Goal: Information Seeking & Learning: Learn about a topic

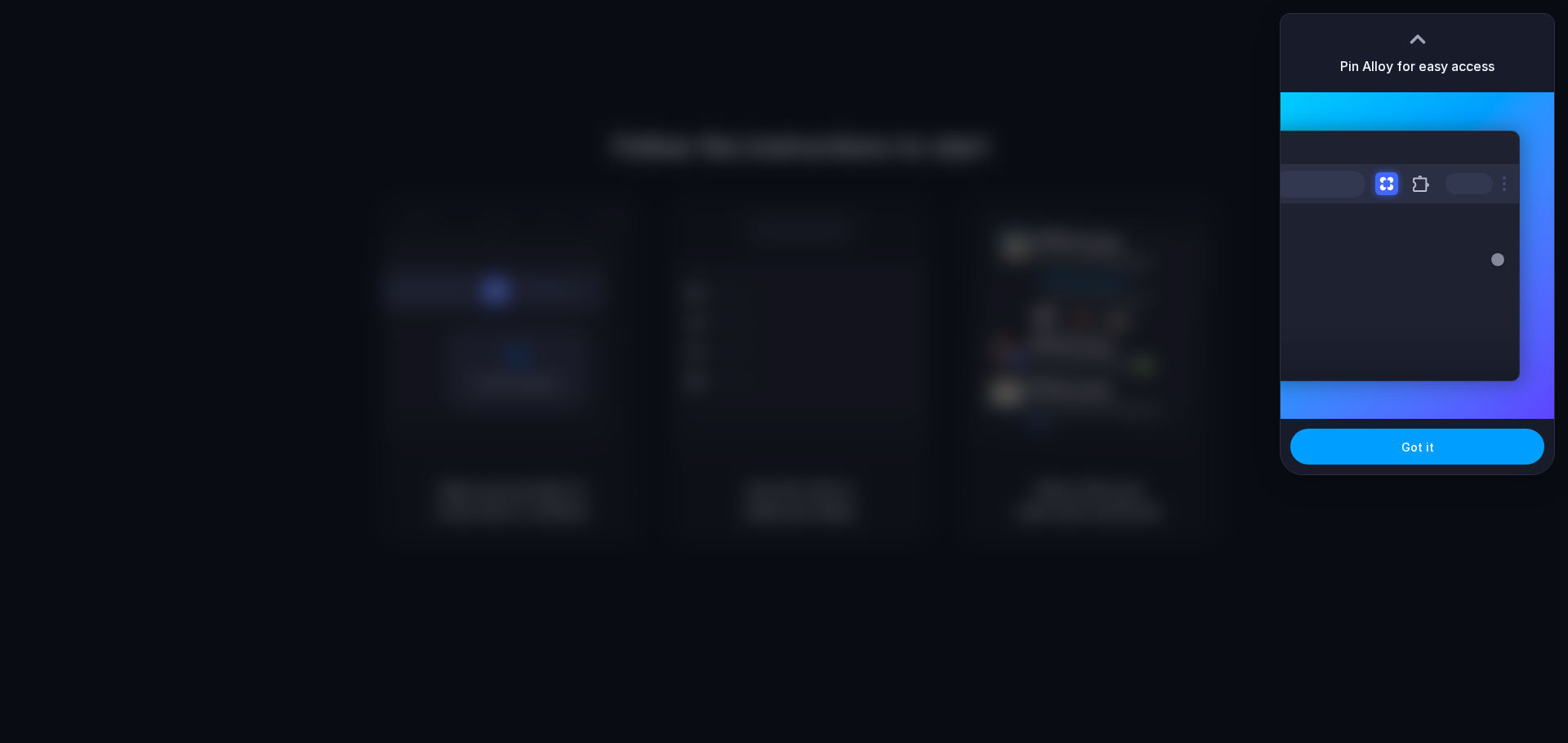
click at [1426, 447] on span "Got it" at bounding box center [1418, 447] width 33 height 17
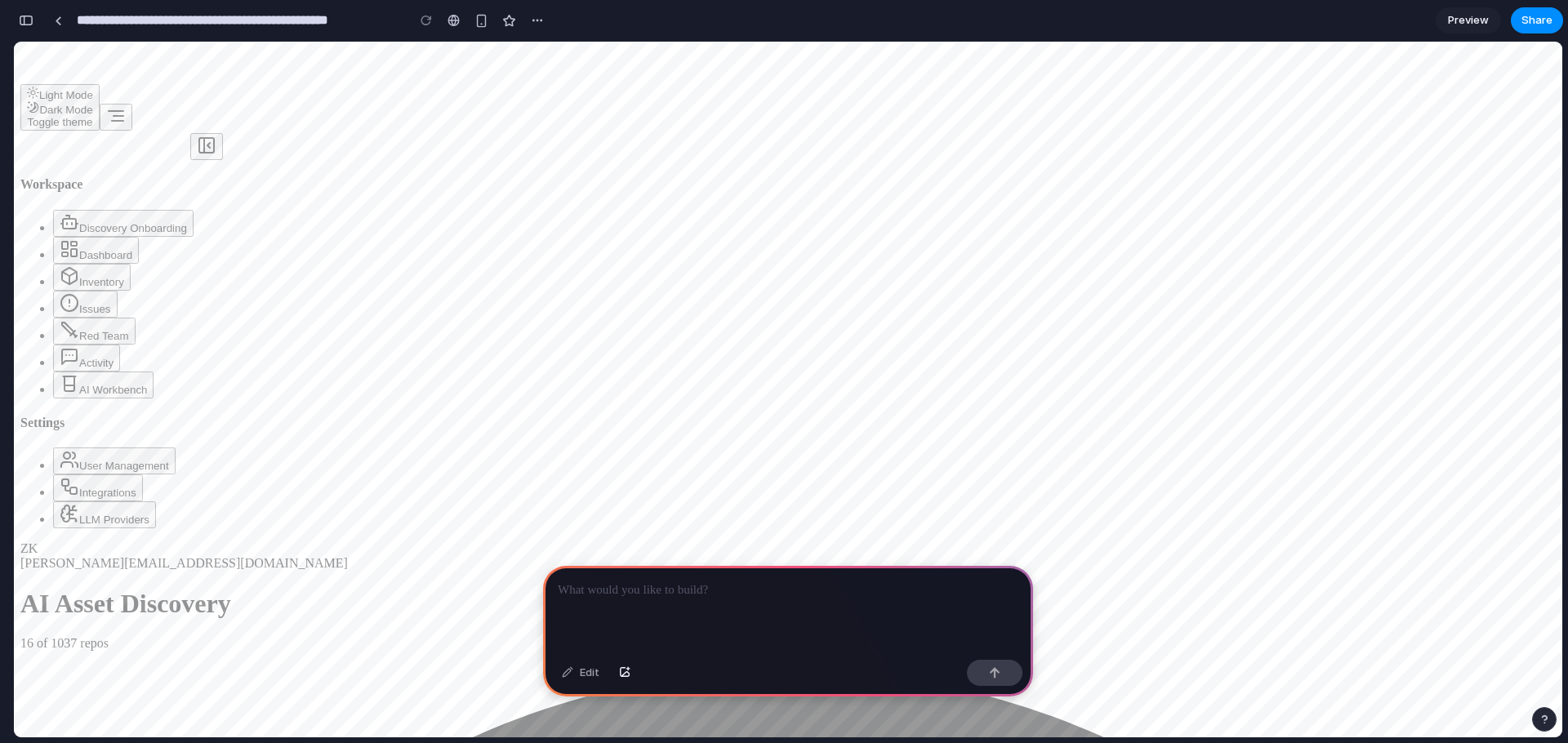
click at [635, 584] on p at bounding box center [787, 589] width 460 height 19
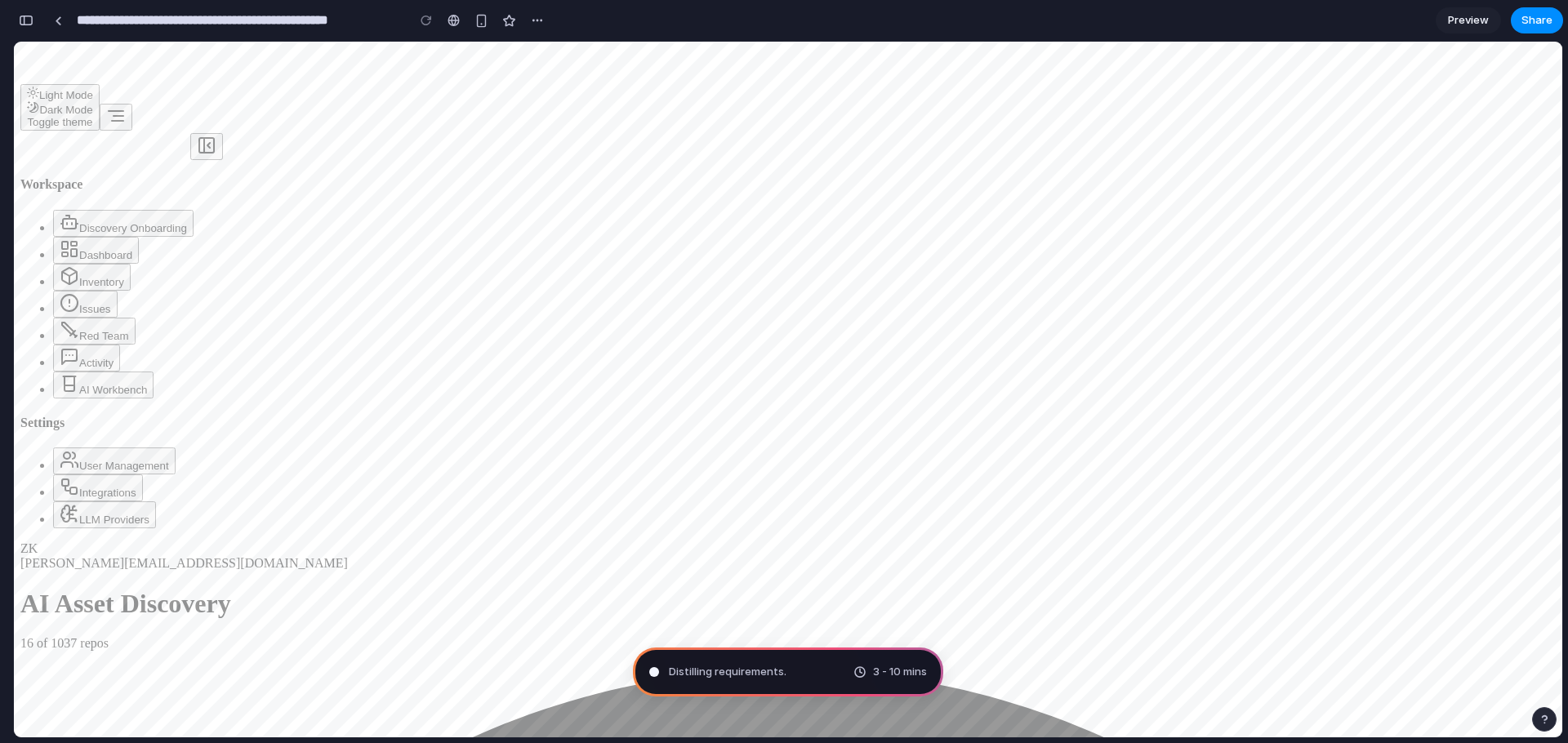
scroll to position [0, 0]
click at [26, 23] on div "button" at bounding box center [27, 20] width 15 height 11
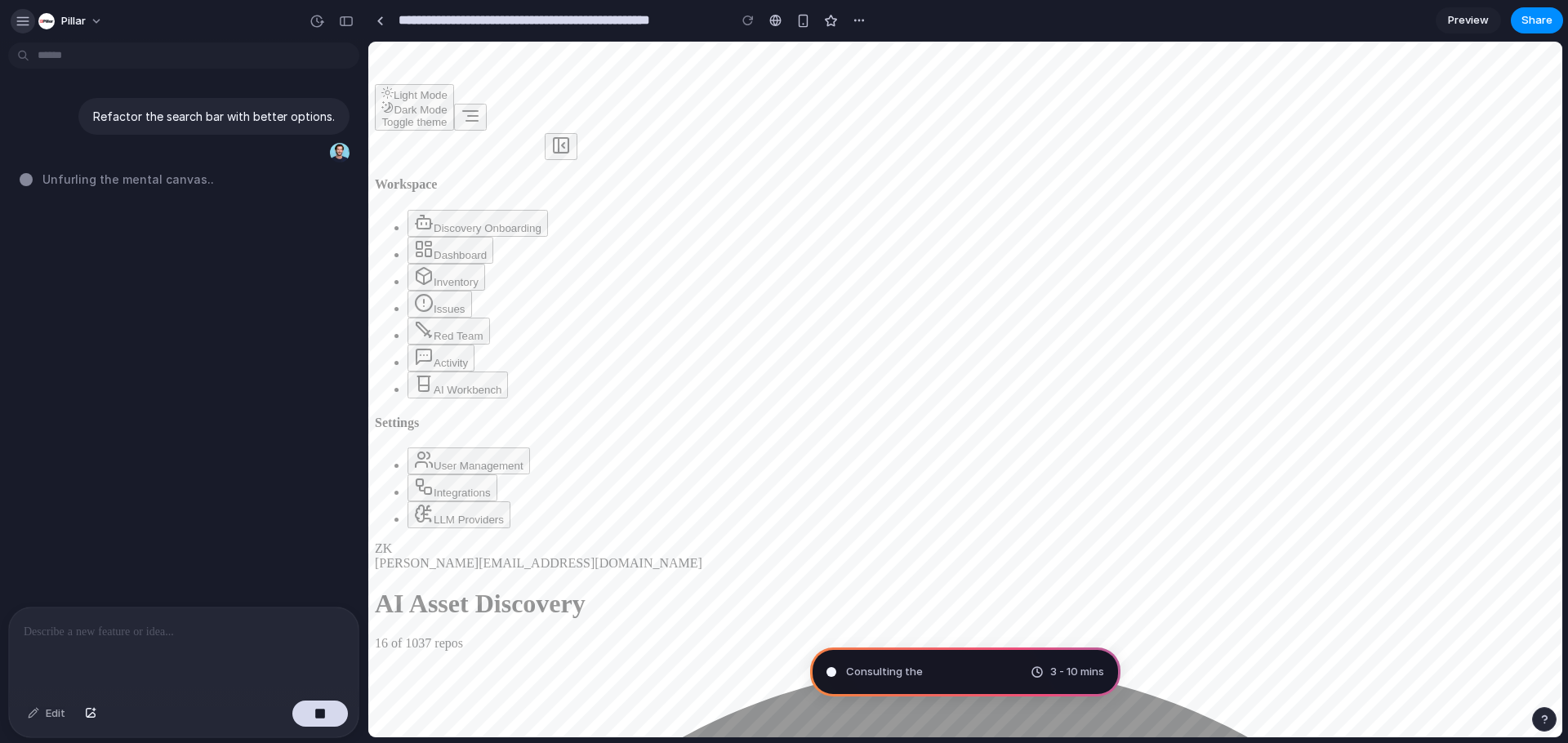
click at [23, 24] on div "button" at bounding box center [23, 21] width 15 height 15
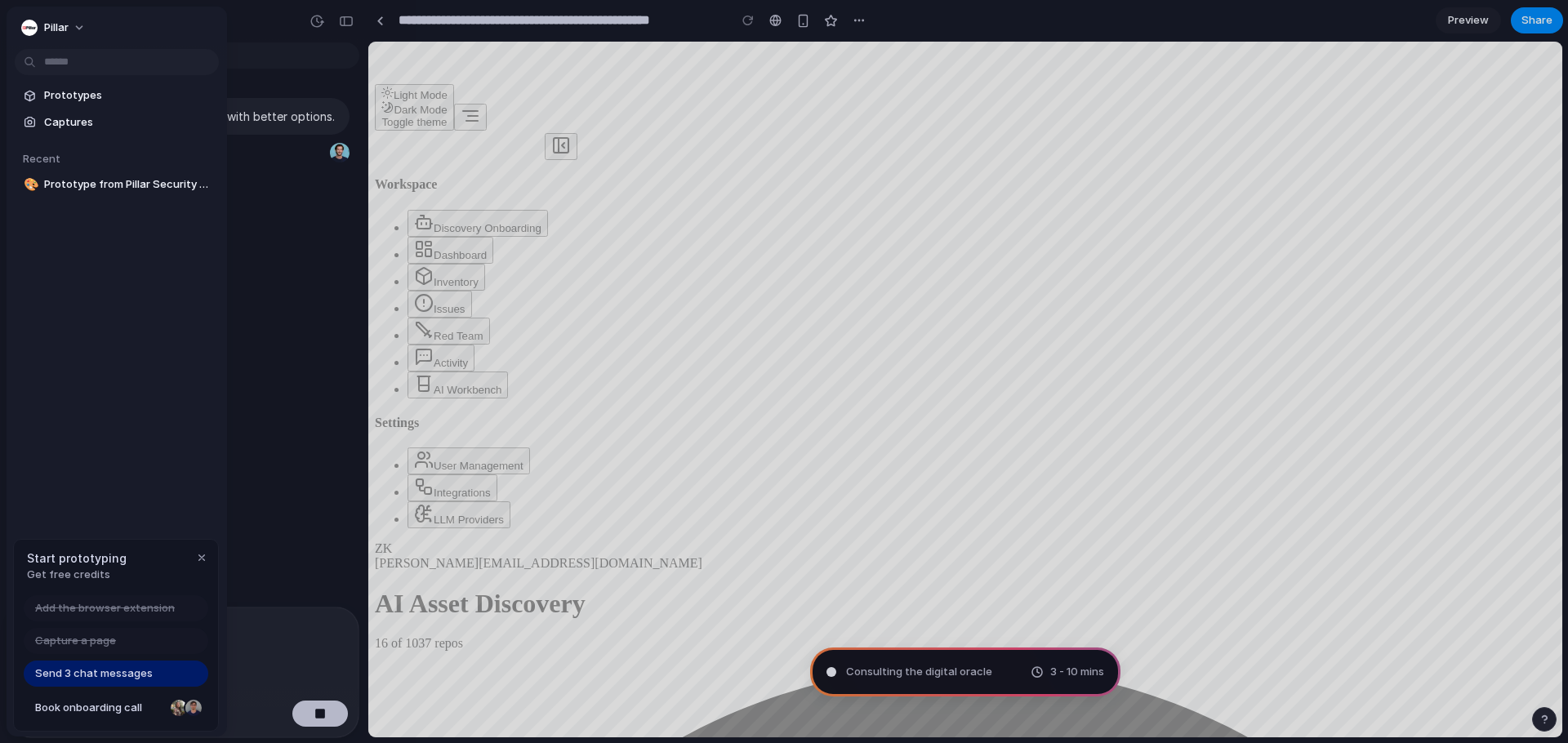
type input "**********"
click at [206, 556] on div "button" at bounding box center [201, 557] width 13 height 13
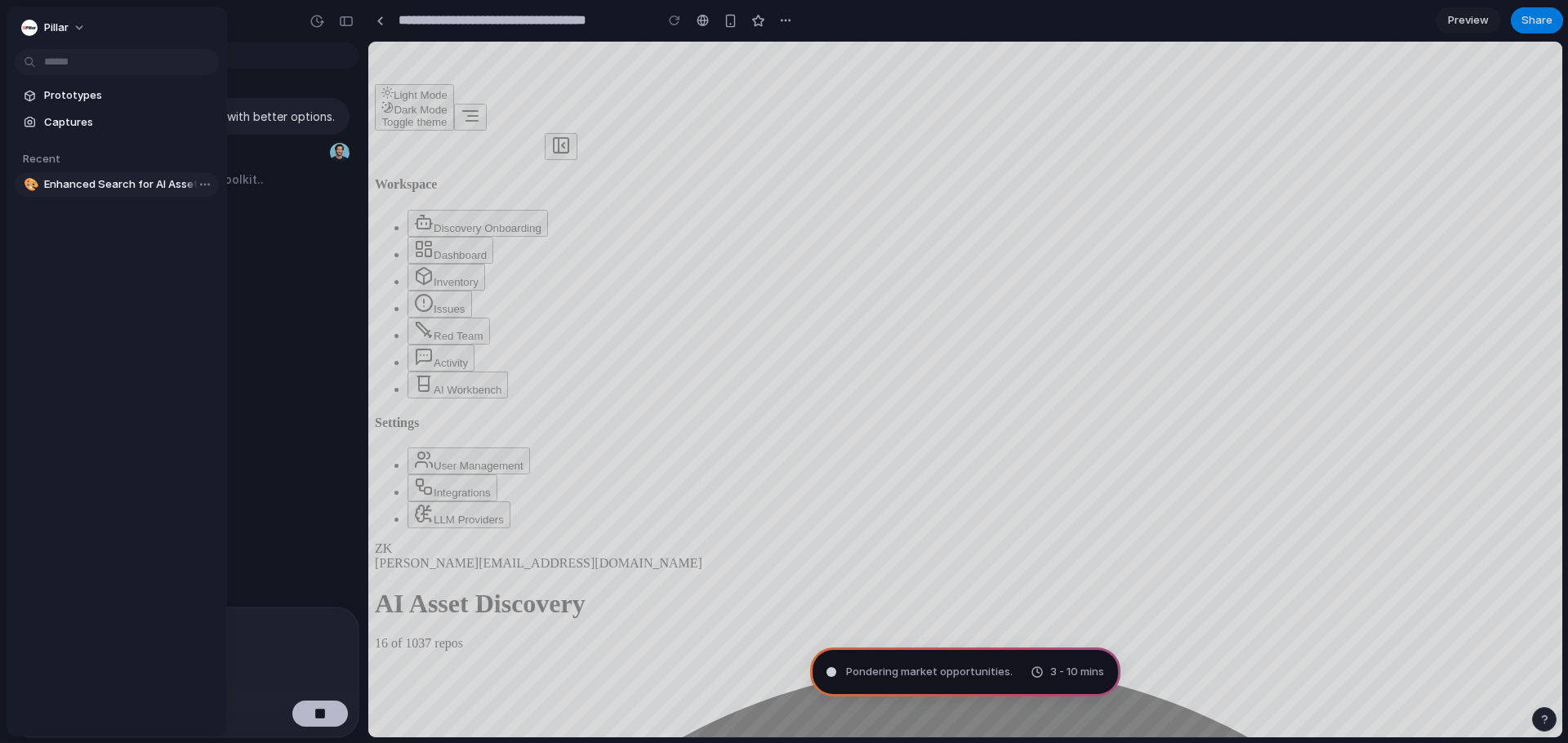
click at [86, 178] on span "Enhanced Search for AI Asset Discovery" at bounding box center [128, 185] width 168 height 16
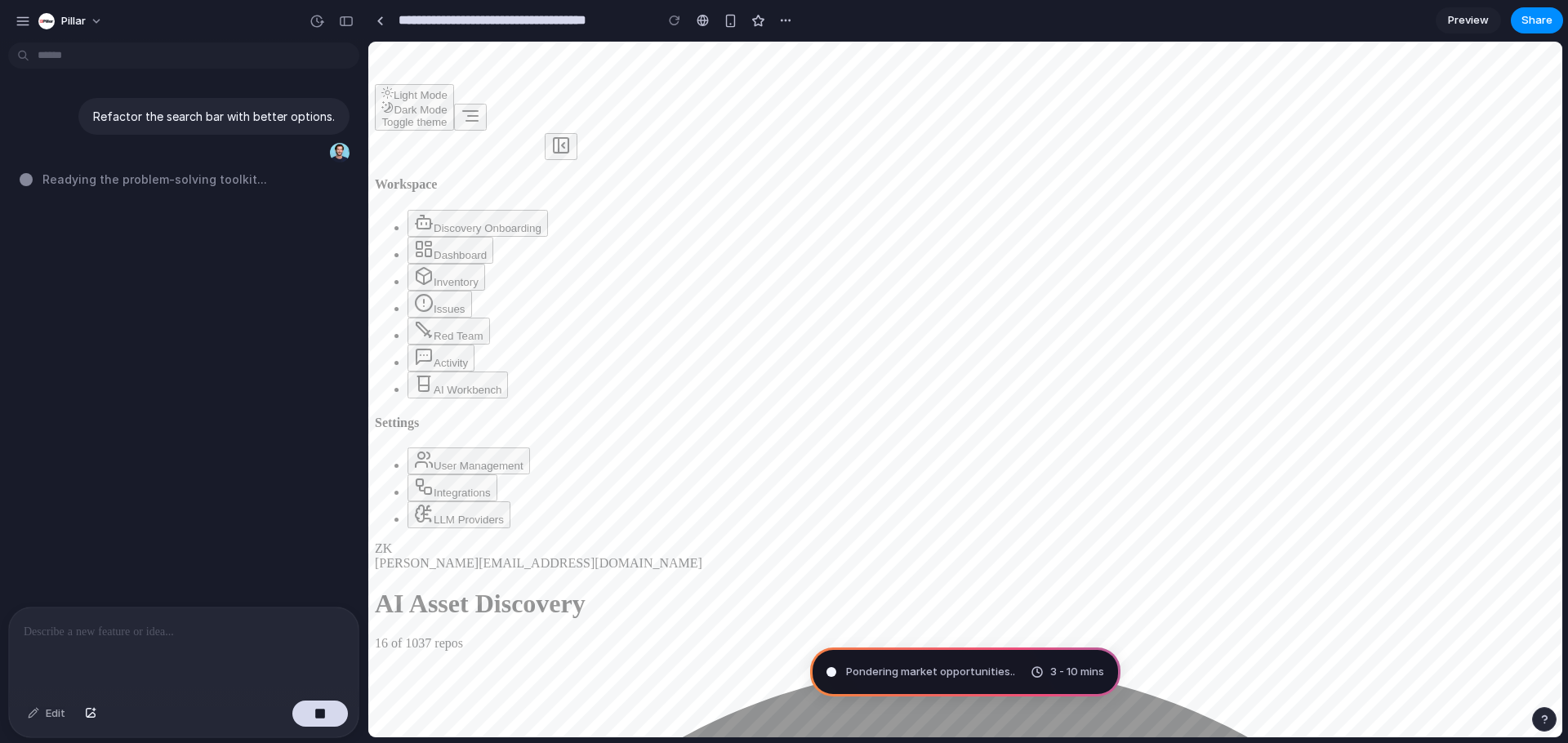
click at [126, 185] on span "Readying the problem-solving toolkit ..." at bounding box center [154, 178] width 224 height 17
click at [462, 253] on span "Dashboard" at bounding box center [460, 254] width 53 height 12
click at [551, 135] on icon "collapse" at bounding box center [560, 145] width 19 height 19
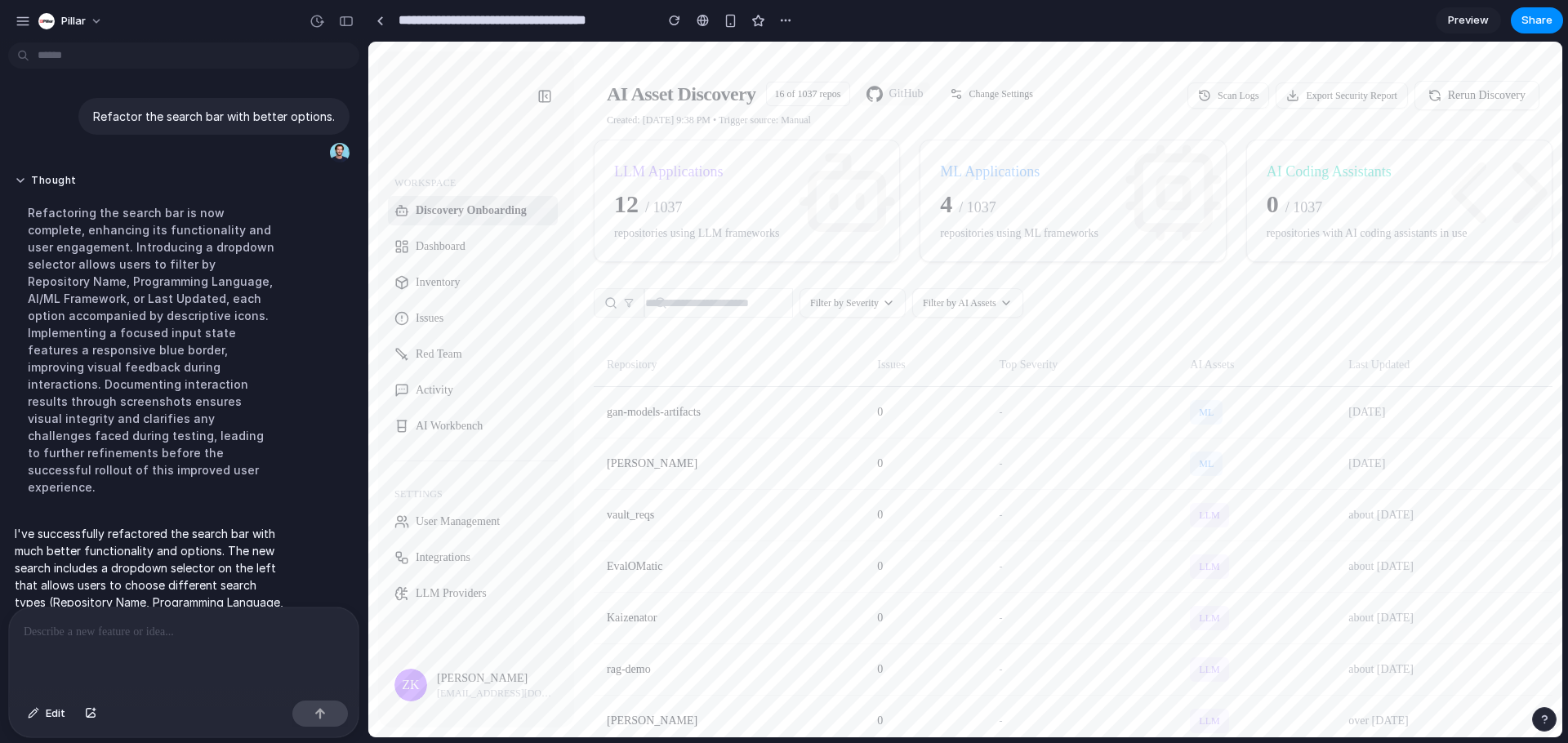
scroll to position [124, 0]
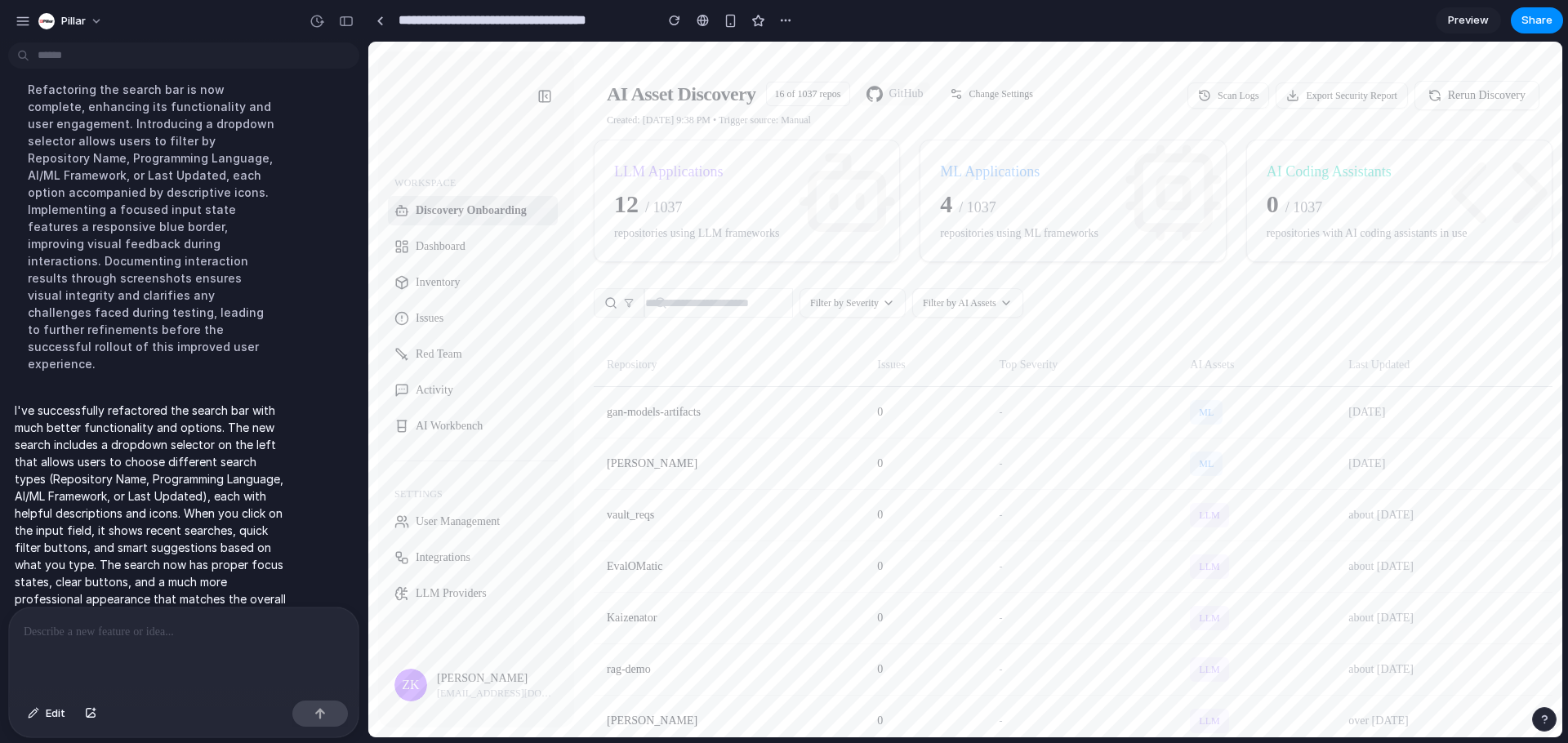
click at [632, 306] on icon at bounding box center [629, 303] width 10 height 10
click at [670, 486] on div "Search by framework (e.g., [PERSON_NAME], OpenAI)" at bounding box center [736, 479] width 211 height 27
click at [716, 545] on div "Search Options Repository Name Search by repository name Programming Language F…" at bounding box center [724, 436] width 260 height 231
click at [716, 526] on div "Filter by update time (e.g., "last month")" at bounding box center [710, 533] width 159 height 13
click at [739, 404] on div "Programming Language" at bounding box center [717, 412] width 173 height 16
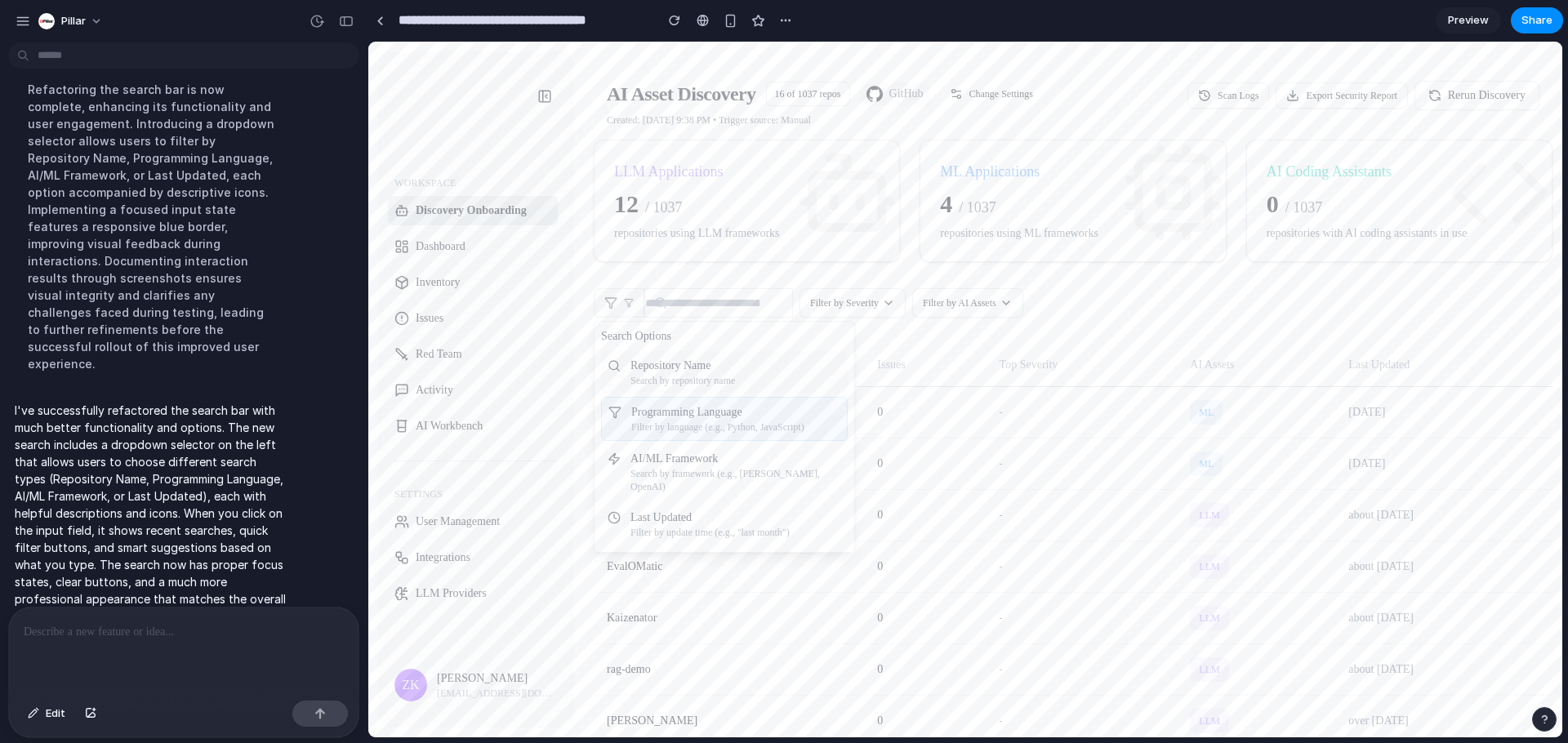
click at [735, 371] on div "Repository Name" at bounding box center [683, 366] width 104 height 16
click at [905, 311] on button "Filter by Severity" at bounding box center [852, 303] width 106 height 29
click at [905, 310] on button "Filter by Severity" at bounding box center [852, 303] width 106 height 29
click at [996, 296] on button "Filter by AI Assets" at bounding box center [967, 303] width 111 height 29
